Goal: Contribute content: Add original content to the website for others to see

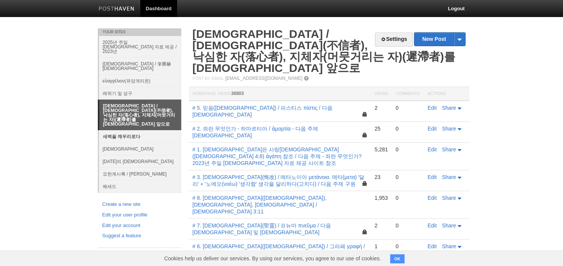
click at [135, 130] on link "새벽을 깨우리로다" at bounding box center [140, 136] width 82 height 13
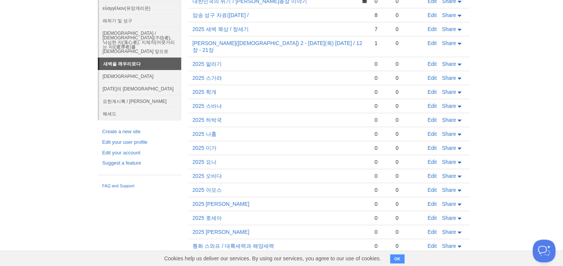
scroll to position [107, 0]
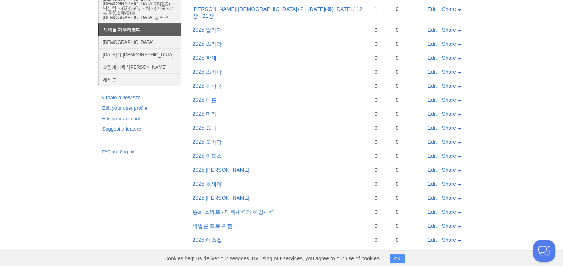
click at [435, 181] on link "Edit" at bounding box center [432, 184] width 9 height 6
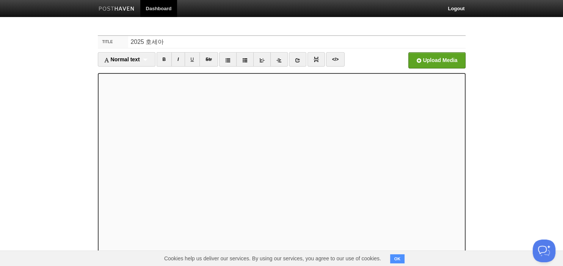
scroll to position [52, 0]
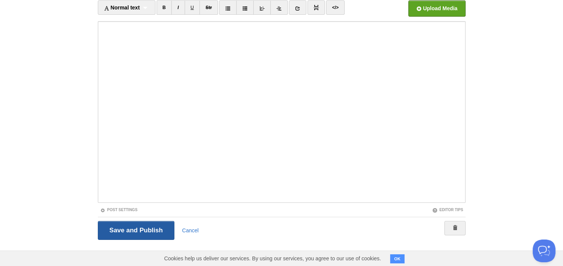
click at [141, 232] on input "Save and Publish" at bounding box center [136, 230] width 77 height 19
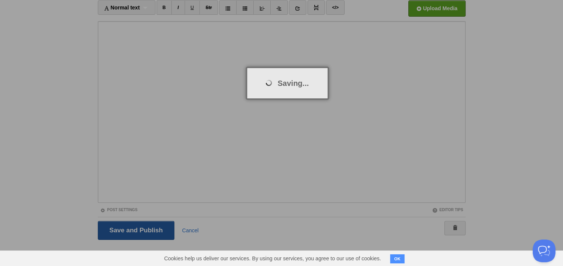
scroll to position [28, 0]
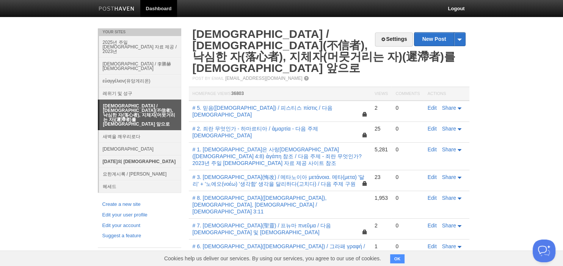
click at [118, 155] on link "[DATE]의 [DEMOGRAPHIC_DATA]" at bounding box center [140, 161] width 82 height 13
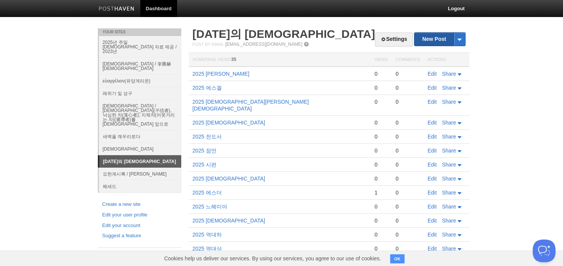
click at [429, 37] on link "New Post" at bounding box center [439, 39] width 50 height 13
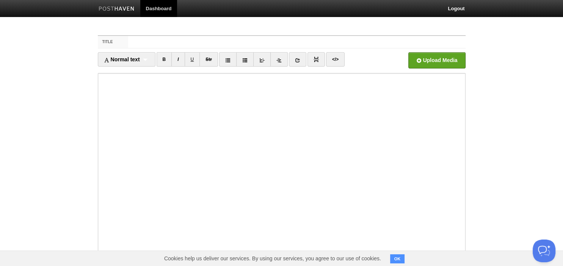
click at [291, 44] on input "Title" at bounding box center [296, 42] width 337 height 12
type input "2025 호세아"
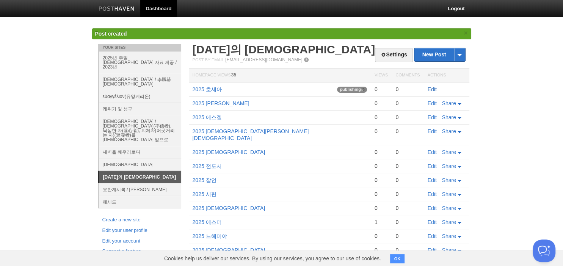
click at [430, 90] on link "Edit" at bounding box center [432, 89] width 9 height 6
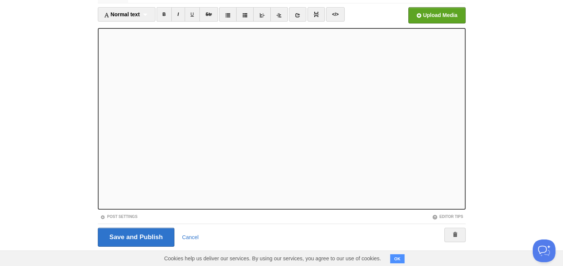
scroll to position [52, 0]
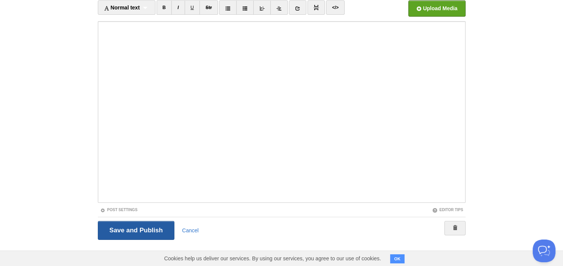
click at [152, 236] on input "Save and Publish" at bounding box center [136, 230] width 77 height 19
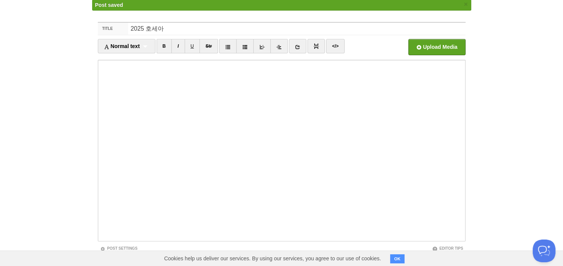
scroll to position [28, 0]
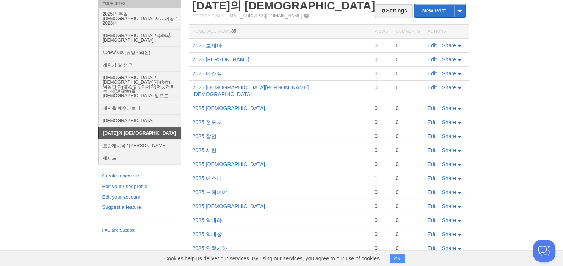
click at [24, 66] on body "Dashboard Logout Post created × Post saved × Your Sites 2025년 주일 [DEMOGRAPHIC_D…" at bounding box center [281, 170] width 563 height 396
